Goal: Check status: Check status

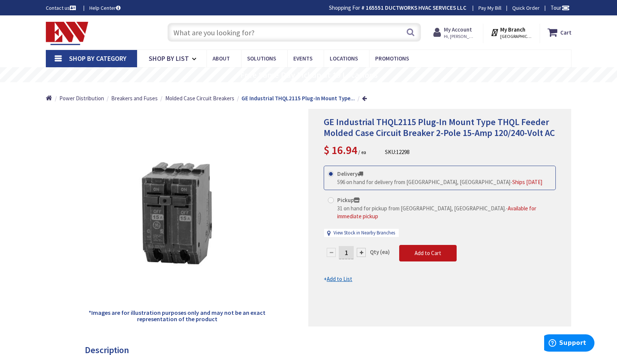
click at [460, 33] on strong "My Account" at bounding box center [458, 29] width 28 height 7
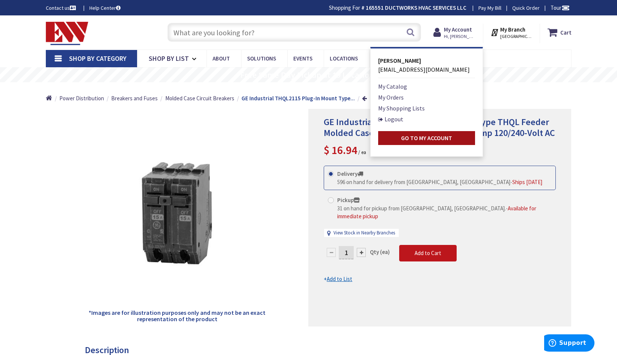
click at [425, 138] on strong "Go to My Account" at bounding box center [426, 138] width 51 height 8
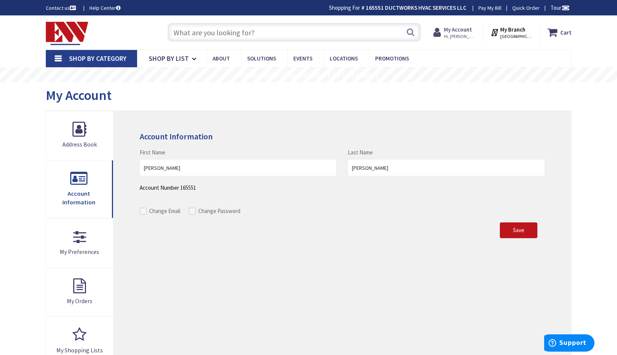
click at [461, 33] on span "Hi, [PERSON_NAME]" at bounding box center [460, 36] width 32 height 6
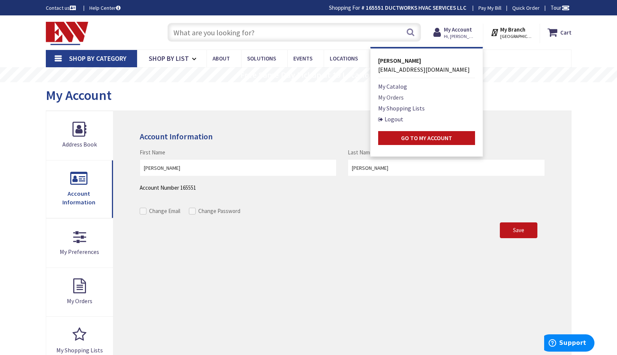
click at [393, 97] on link "My Orders" at bounding box center [391, 97] width 26 height 9
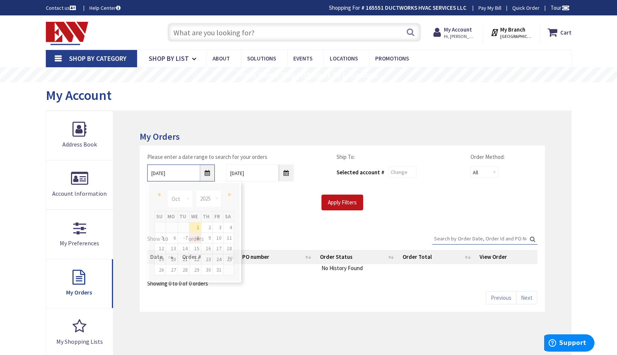
click at [207, 172] on input "10/1/2025" at bounding box center [181, 173] width 68 height 17
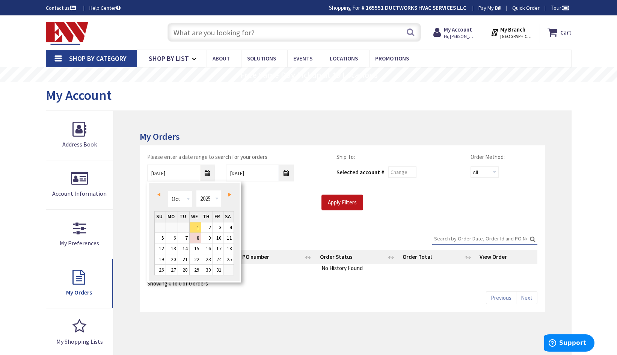
click at [159, 194] on span "Prev" at bounding box center [158, 195] width 3 height 4
click at [173, 269] on link "25" at bounding box center [172, 270] width 12 height 10
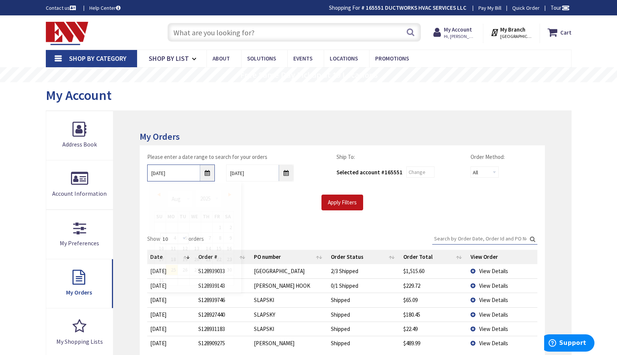
click at [206, 175] on input "08/25/2025" at bounding box center [181, 173] width 68 height 17
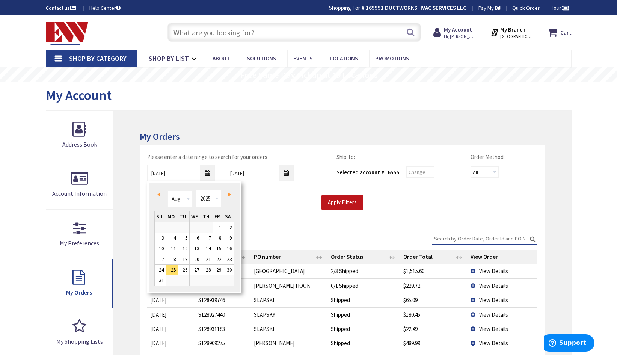
click at [229, 193] on span "Next" at bounding box center [229, 195] width 3 height 4
click at [209, 258] on link "25" at bounding box center [206, 259] width 11 height 10
type input "09/25/2025"
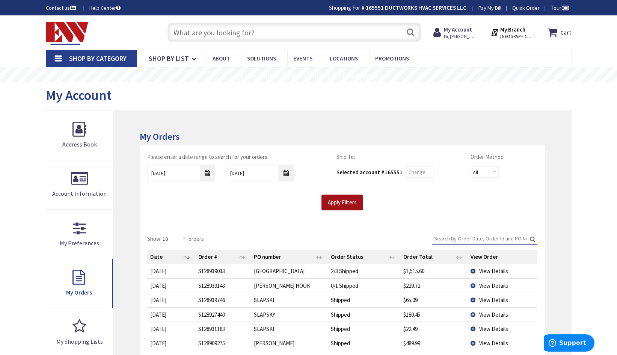
click at [340, 201] on input "Apply Filters" at bounding box center [343, 203] width 42 height 16
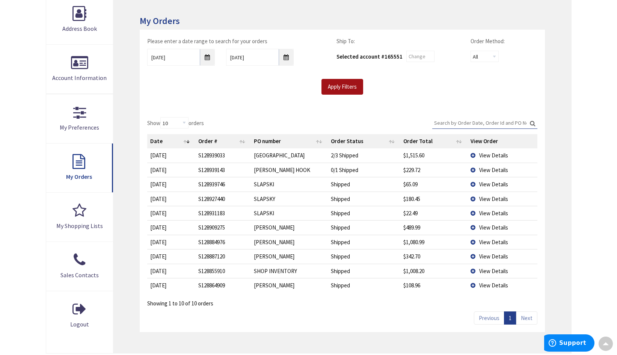
scroll to position [113, 0]
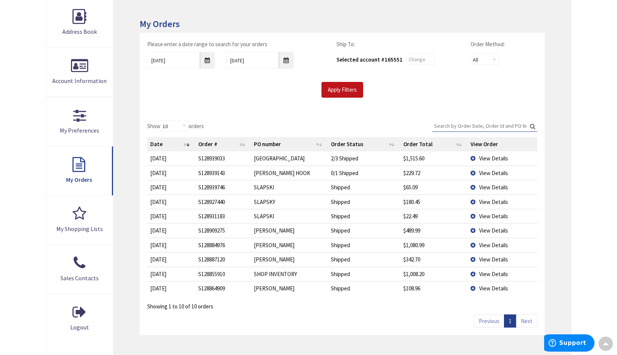
click at [212, 187] on td "S128939746" at bounding box center [223, 187] width 56 height 14
click at [473, 187] on td "View Details" at bounding box center [503, 187] width 70 height 14
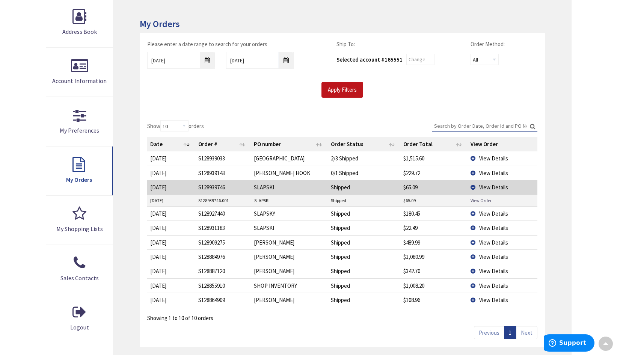
click at [482, 200] on link "View Order" at bounding box center [481, 200] width 21 height 6
click at [487, 186] on span "View Details" at bounding box center [493, 187] width 29 height 7
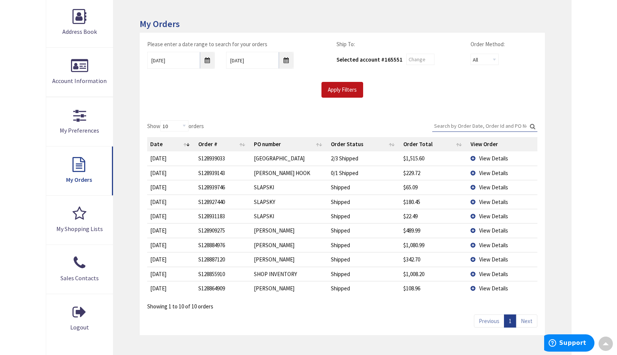
click at [473, 172] on td "View Details" at bounding box center [503, 173] width 70 height 14
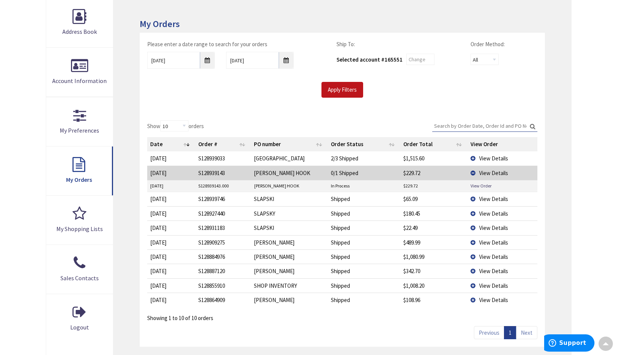
click at [472, 172] on td "View Details" at bounding box center [503, 173] width 70 height 14
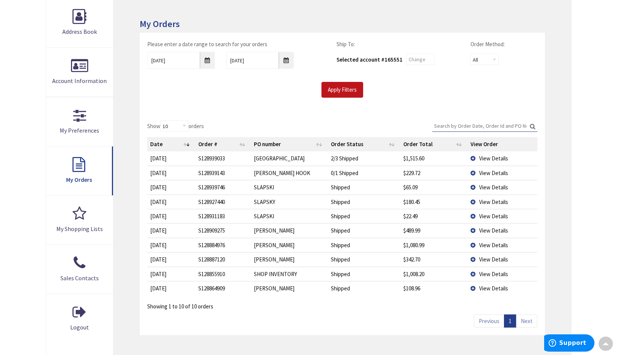
click at [473, 201] on td "View Details" at bounding box center [503, 202] width 70 height 14
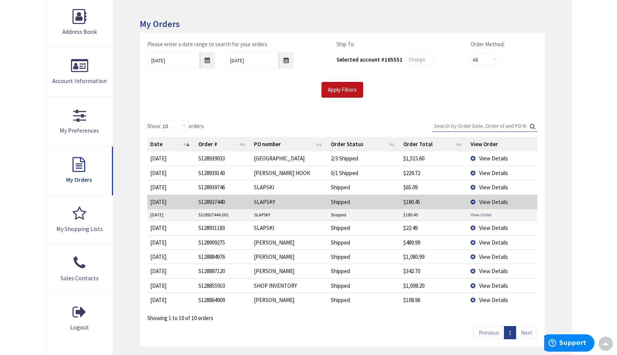
click at [478, 214] on link "View Order" at bounding box center [481, 215] width 21 height 6
click at [473, 200] on td "View Details" at bounding box center [503, 202] width 70 height 14
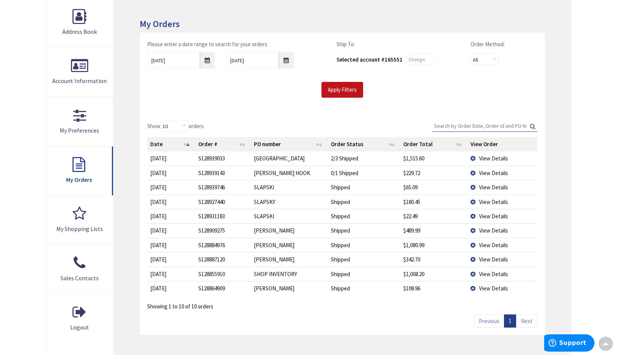
click at [473, 186] on td "View Details" at bounding box center [503, 187] width 70 height 14
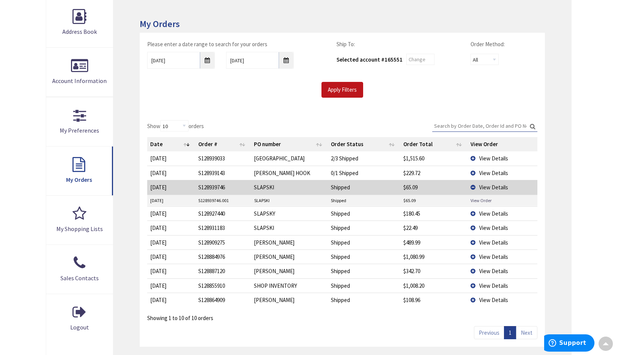
click at [477, 199] on link "View Order" at bounding box center [481, 200] width 21 height 6
click at [473, 186] on td "View Details" at bounding box center [503, 187] width 70 height 14
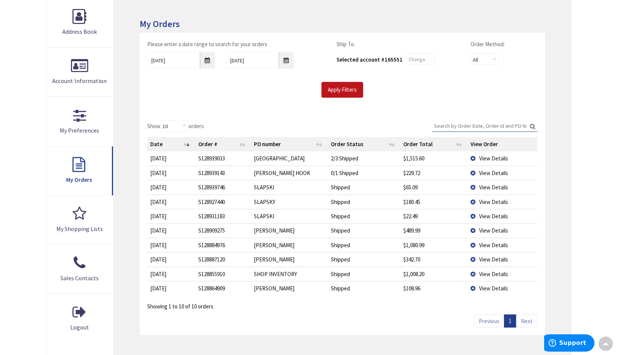
click at [473, 173] on td "View Details" at bounding box center [503, 173] width 70 height 14
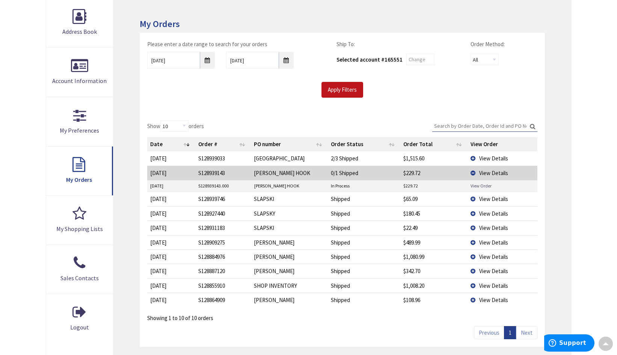
click at [479, 185] on link "View Order" at bounding box center [481, 186] width 21 height 6
click at [473, 172] on td "View Details" at bounding box center [503, 173] width 70 height 14
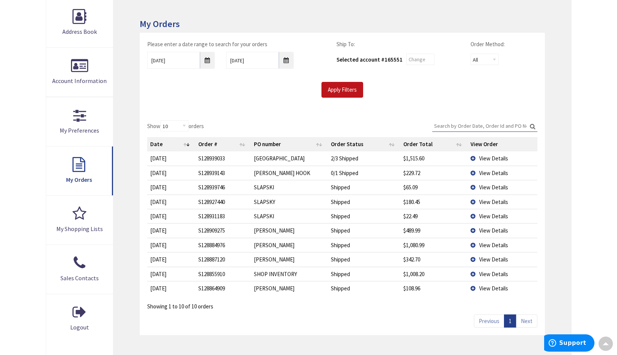
click at [473, 157] on td "View Details" at bounding box center [503, 158] width 70 height 14
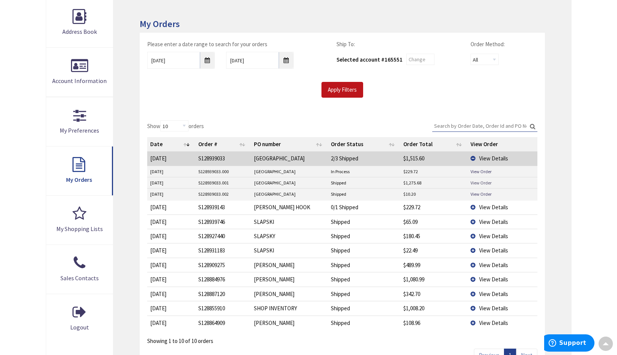
click at [481, 182] on link "View Order" at bounding box center [481, 183] width 21 height 6
click at [479, 192] on link "View Order" at bounding box center [481, 194] width 21 height 6
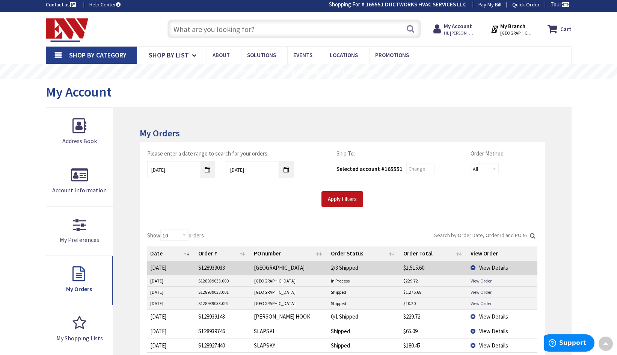
scroll to position [0, 0]
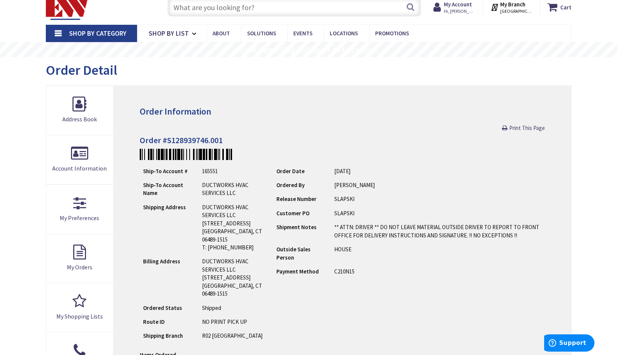
scroll to position [38, 0]
